Goal: Find specific page/section: Find specific page/section

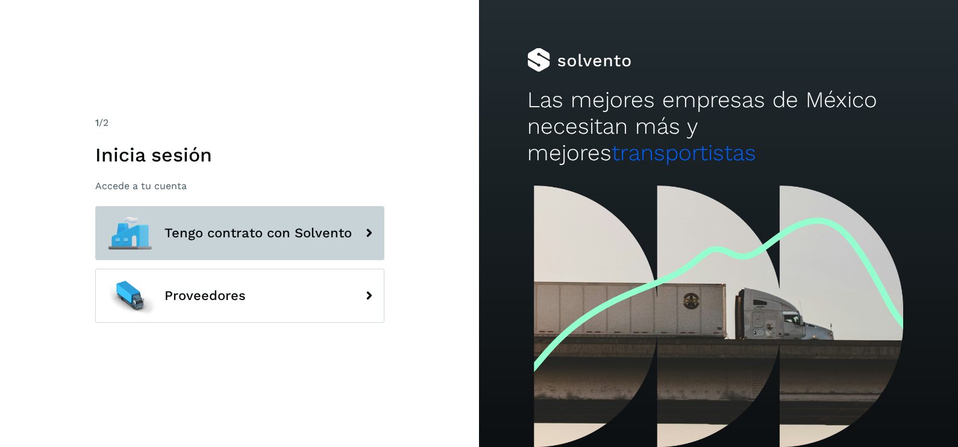
click at [322, 233] on span "Tengo contrato con Solvento" at bounding box center [258, 233] width 187 height 14
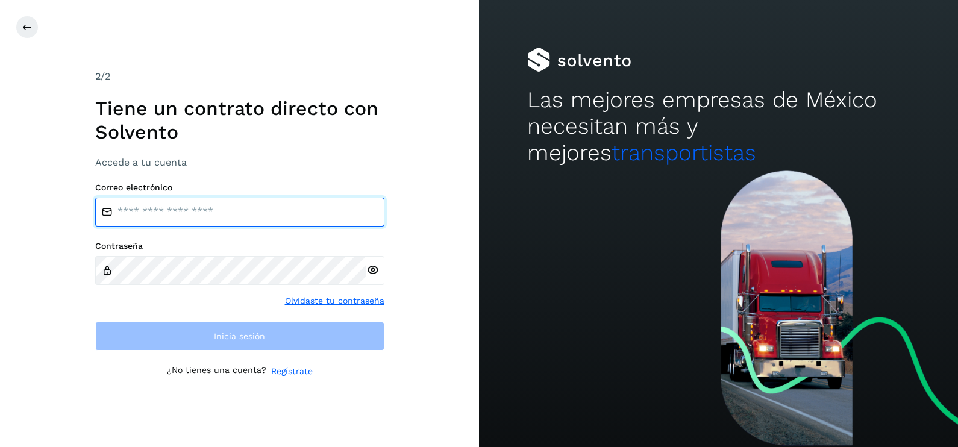
type input "**********"
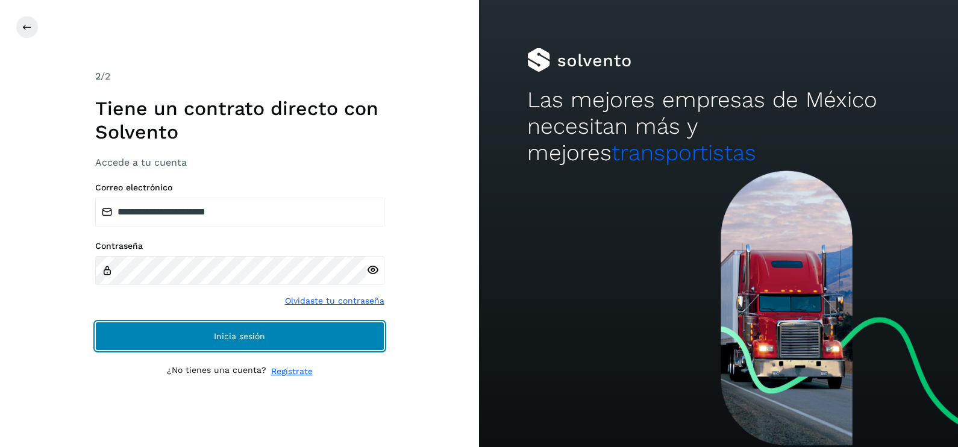
click at [319, 330] on button "Inicia sesión" at bounding box center [239, 336] width 289 height 29
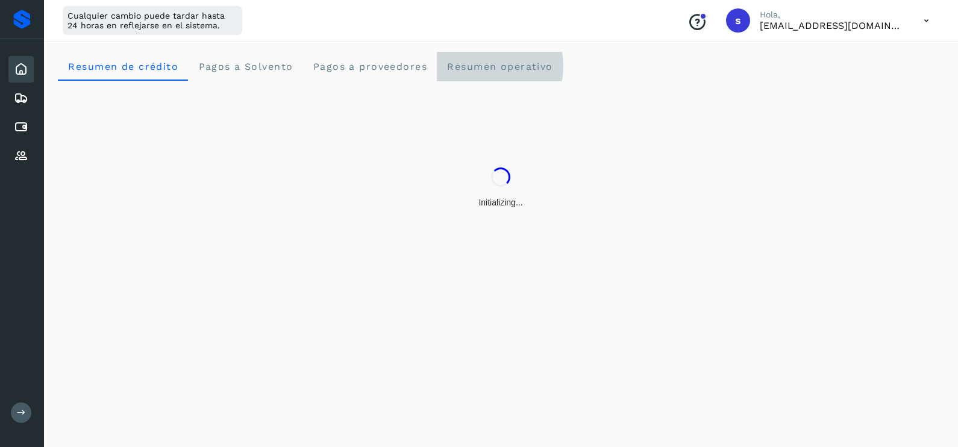
click at [524, 69] on span "Resumen operativo" at bounding box center [500, 66] width 107 height 11
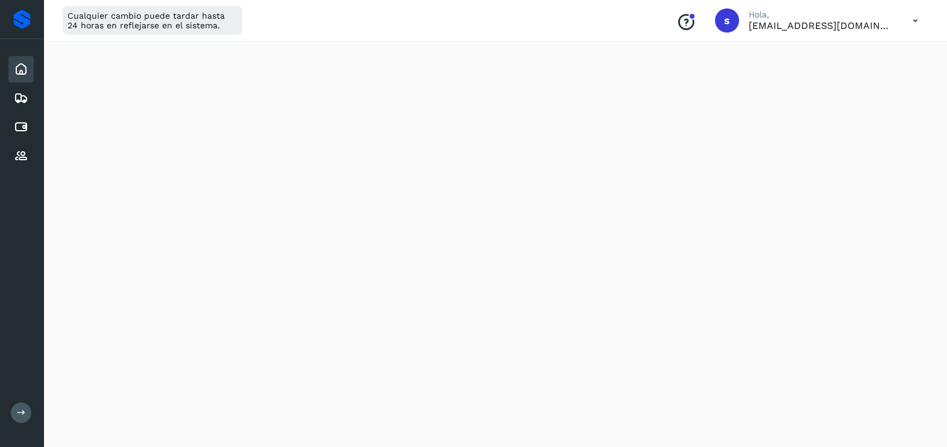
scroll to position [1245, 0]
click at [22, 96] on icon at bounding box center [21, 98] width 14 height 14
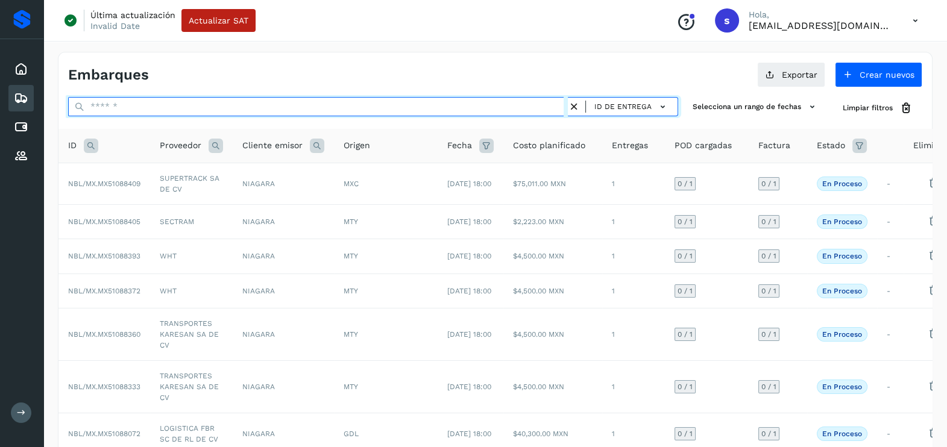
click at [392, 111] on input "text" at bounding box center [318, 106] width 500 height 19
